Goal: Go to known website: Access a specific website the user already knows

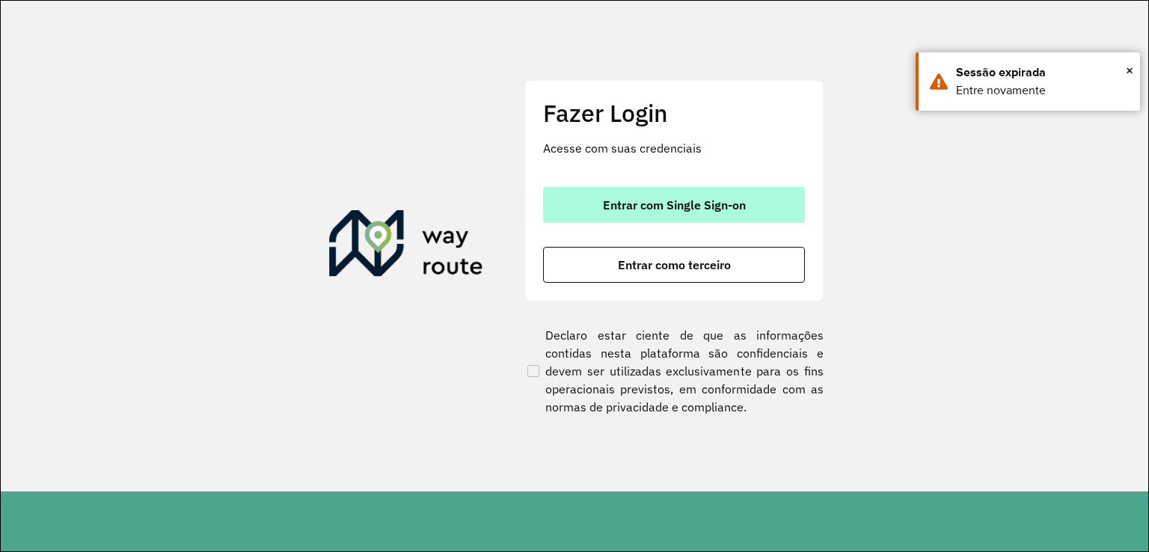
click at [649, 204] on span "Entrar com Single Sign-on" at bounding box center [674, 205] width 143 height 12
